Goal: Information Seeking & Learning: Find specific page/section

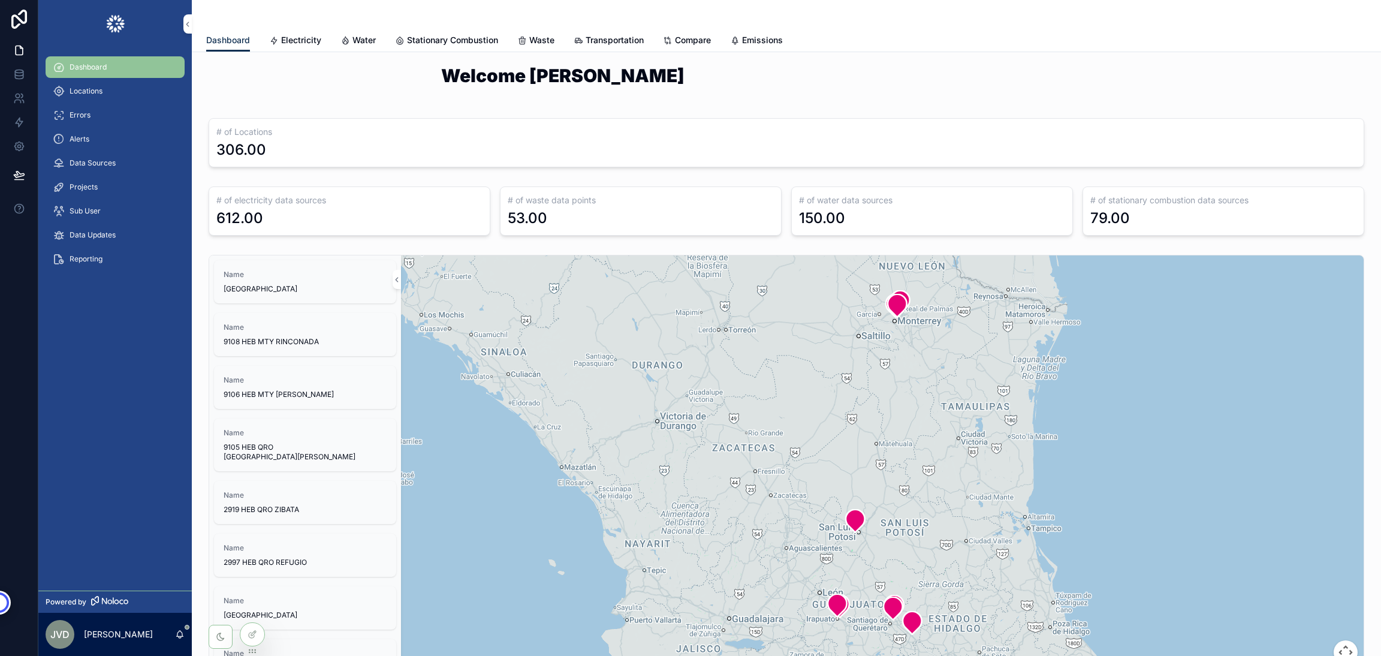
click at [92, 64] on span "Dashboard" at bounding box center [88, 67] width 37 height 10
click at [92, 84] on div "Locations" at bounding box center [115, 91] width 125 height 19
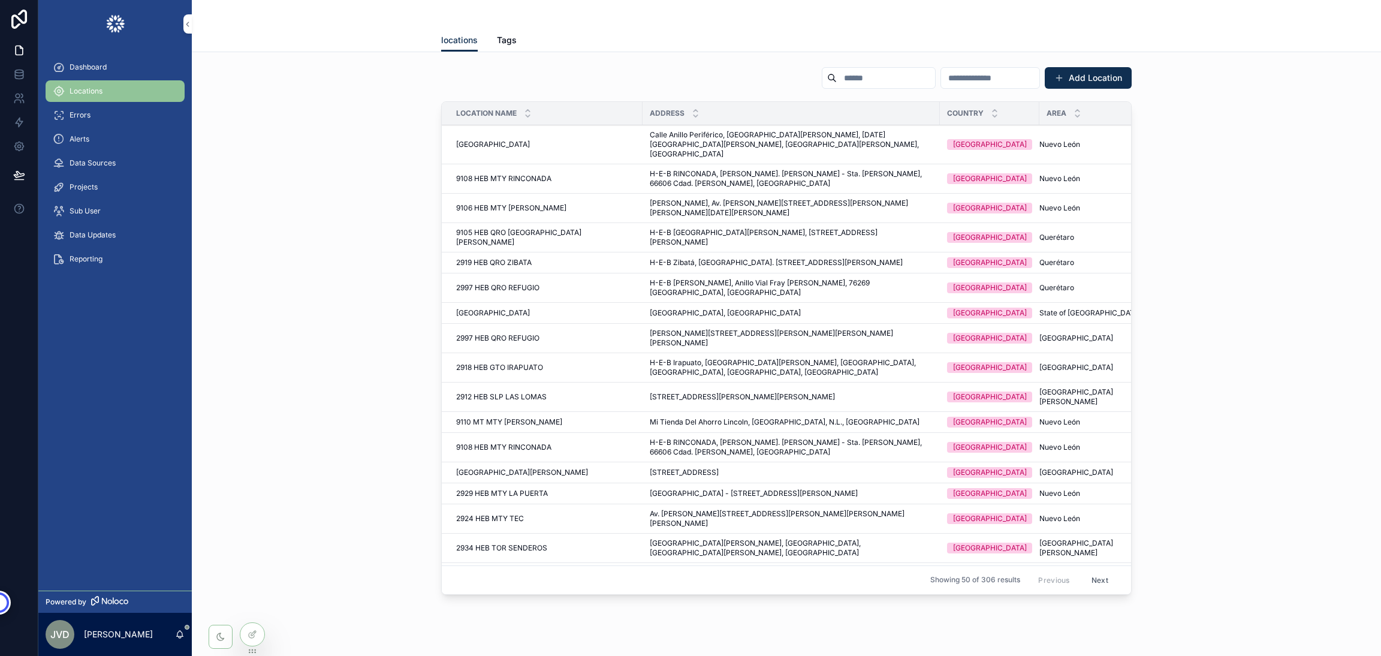
click at [837, 79] on input "scrollable content" at bounding box center [886, 78] width 98 height 17
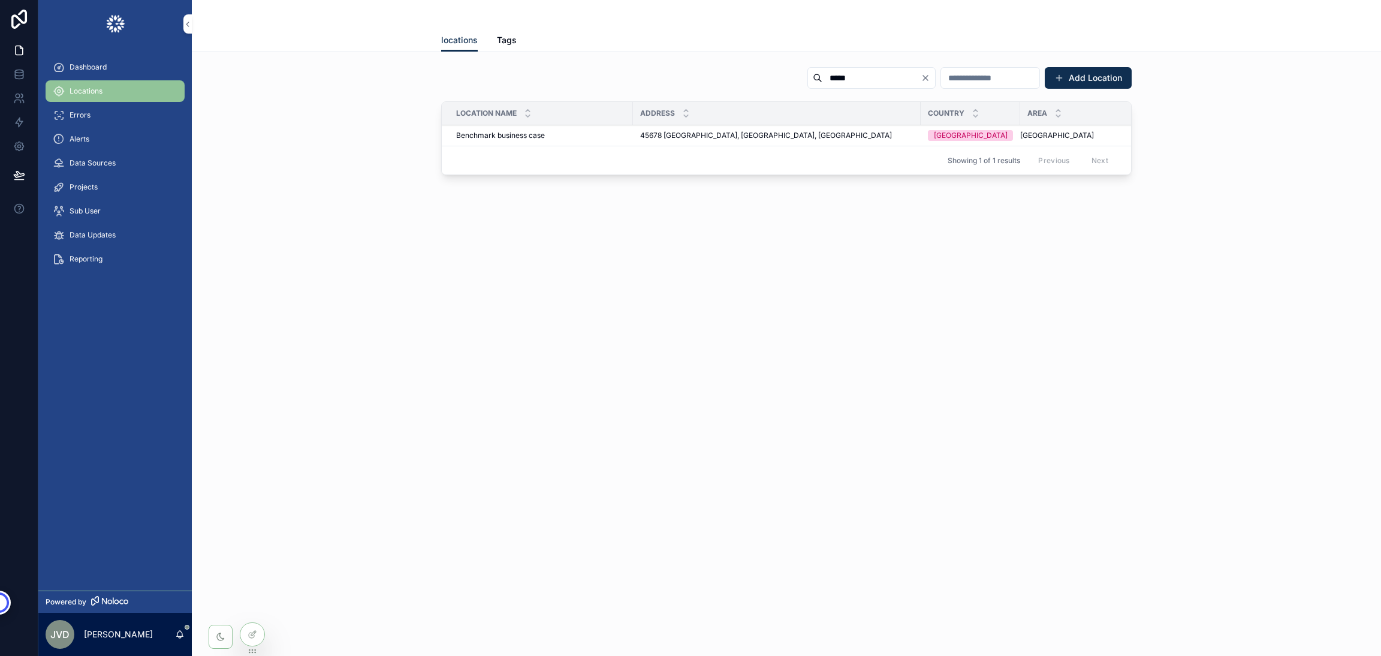
type input "*****"
click at [519, 133] on span "Benchmark business case" at bounding box center [500, 136] width 89 height 10
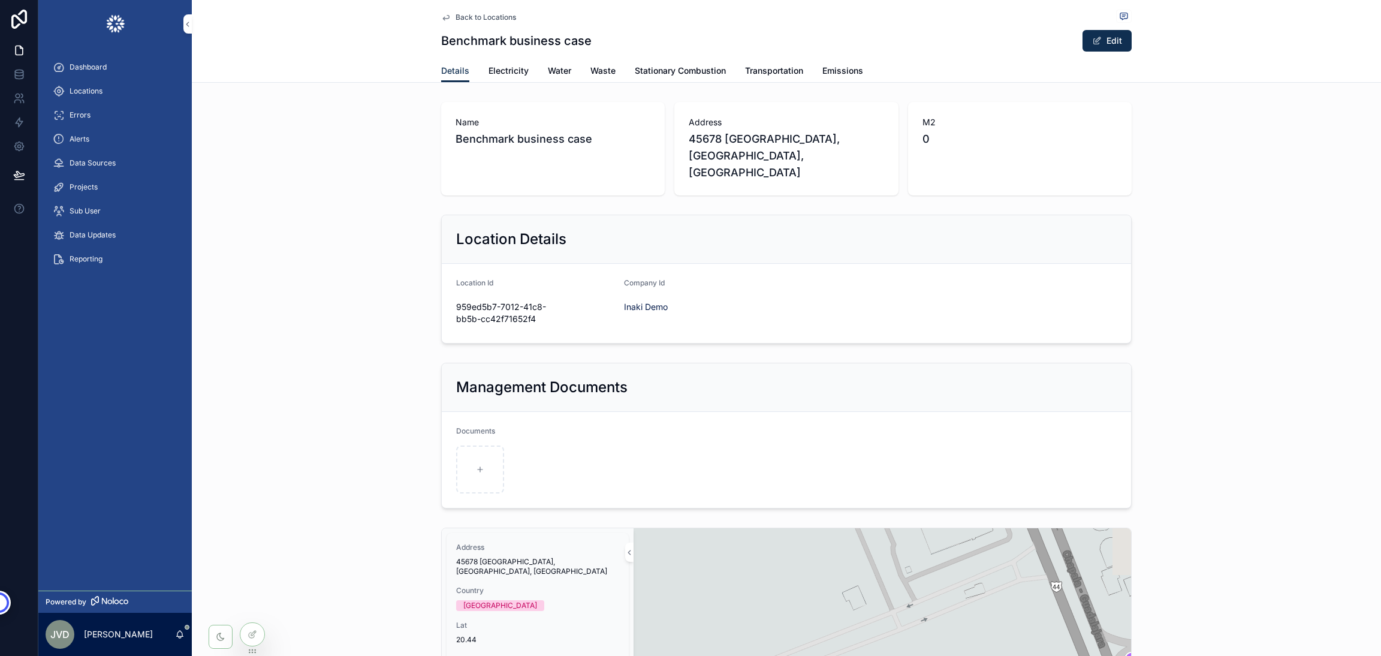
click at [508, 70] on span "Electricity" at bounding box center [508, 71] width 40 height 12
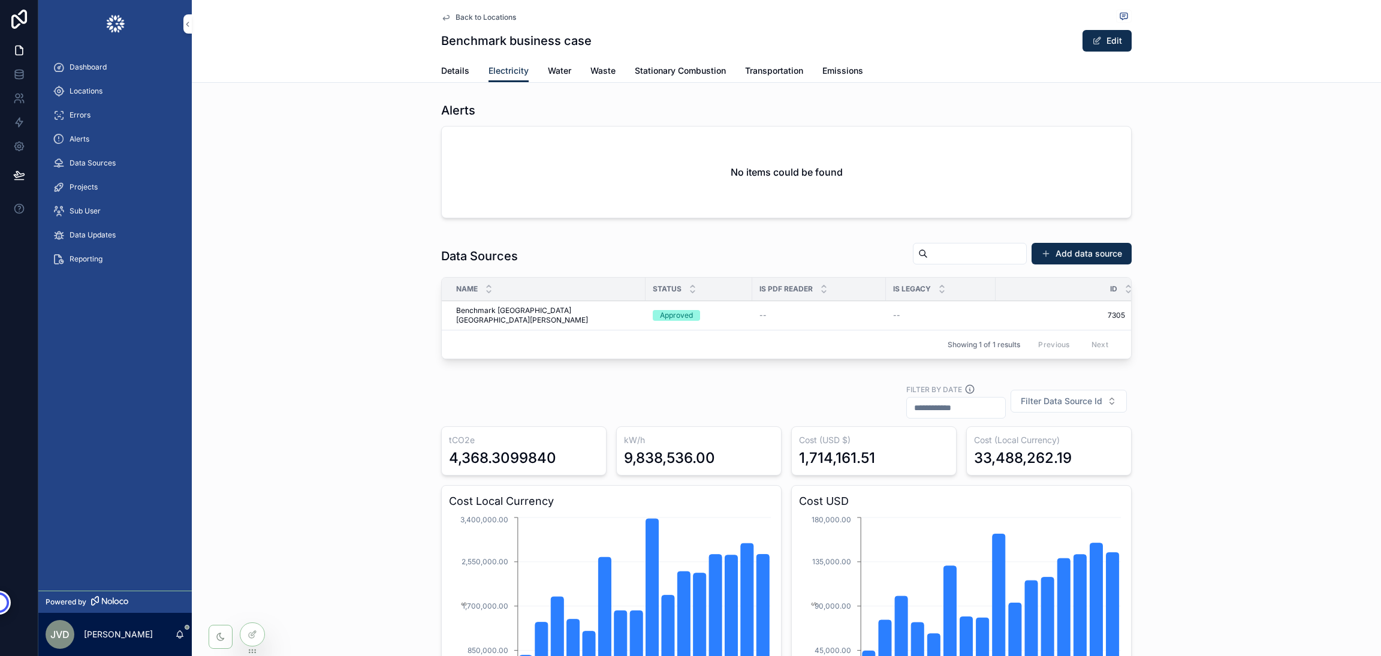
click at [472, 307] on span "Benchmark [GEOGRAPHIC_DATA] [GEOGRAPHIC_DATA][PERSON_NAME]" at bounding box center [547, 315] width 182 height 19
